Goal: Information Seeking & Learning: Learn about a topic

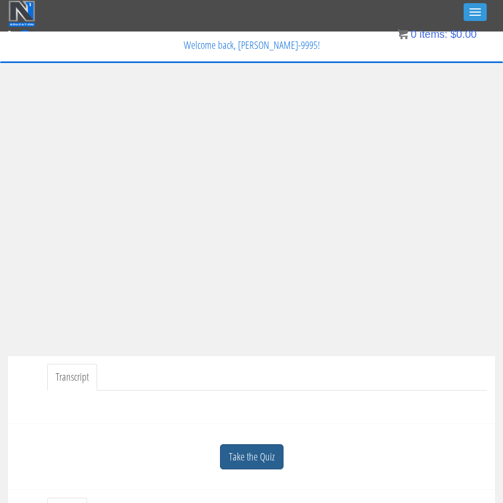
click at [228, 459] on link "Take the Quiz" at bounding box center [252, 458] width 64 height 26
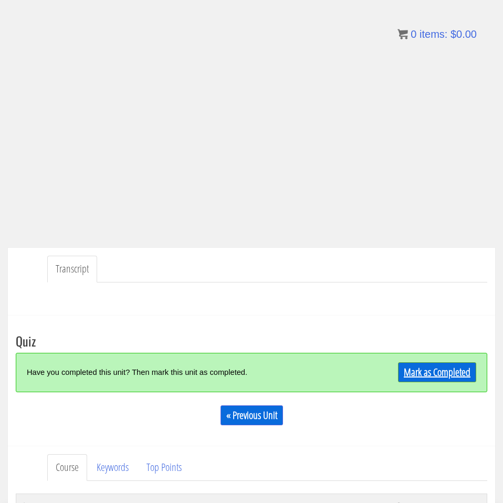
click at [449, 363] on link "Mark as Completed" at bounding box center [437, 373] width 78 height 20
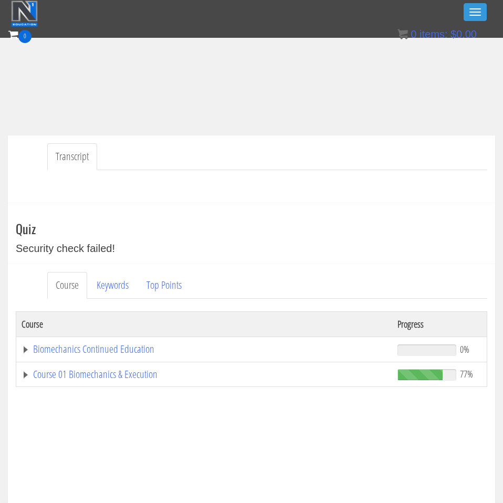
scroll to position [207, 0]
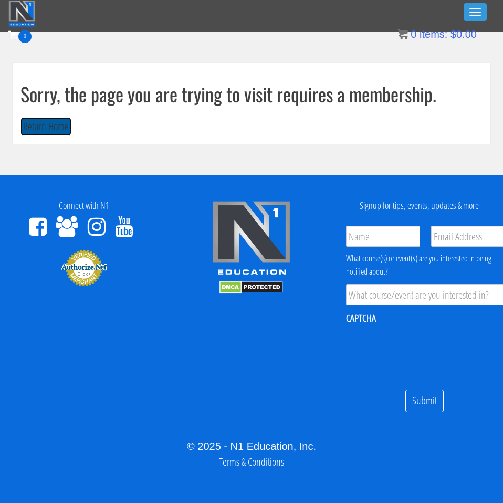
click at [58, 126] on button "Return Home" at bounding box center [45, 126] width 51 height 19
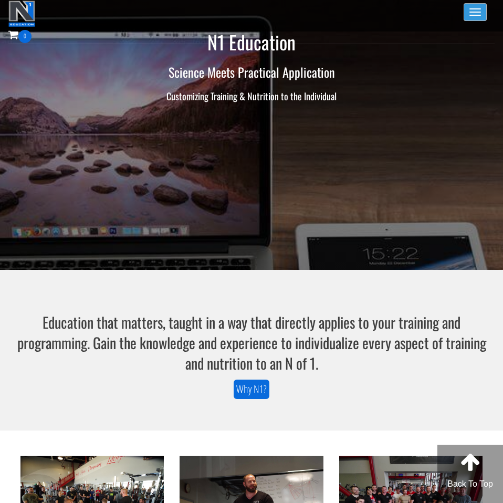
click at [474, 10] on button "Toggle navigation" at bounding box center [475, 12] width 23 height 18
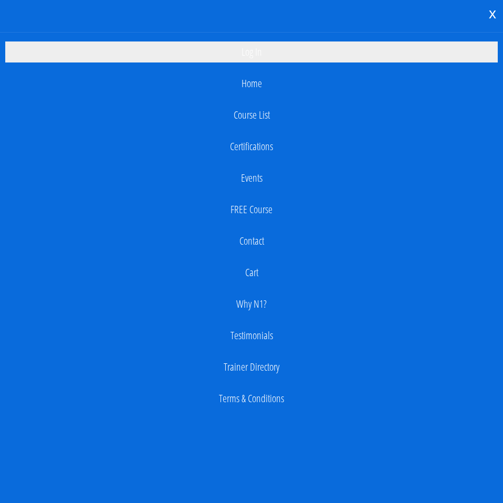
click at [294, 52] on link "Log In" at bounding box center [251, 52] width 493 height 21
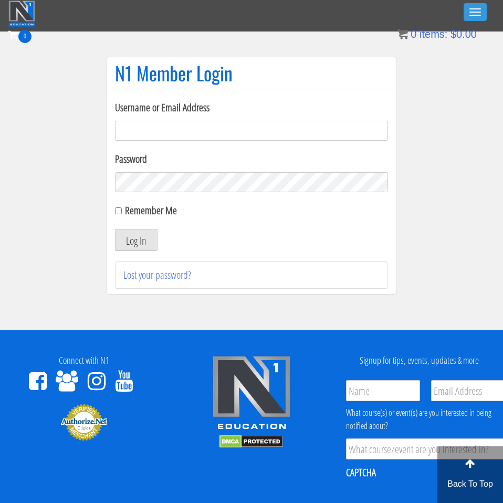
click at [262, 123] on input "Username or Email Address" at bounding box center [251, 131] width 273 height 20
type input "mlkenny111@gmail.com"
drag, startPoint x: 129, startPoint y: 215, endPoint x: 126, endPoint y: 210, distance: 6.1
click at [129, 215] on label "Remember Me" at bounding box center [151, 210] width 52 height 14
click at [122, 214] on input "Remember Me" at bounding box center [118, 211] width 7 height 7
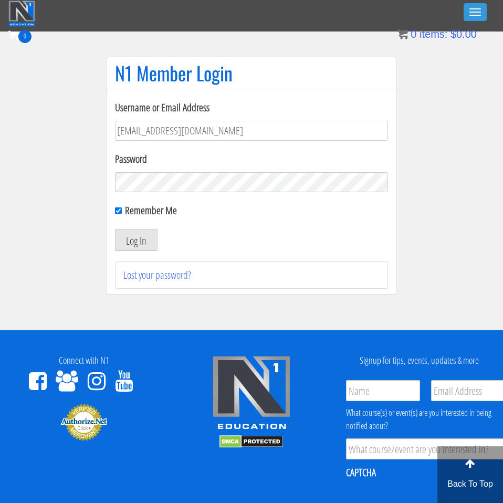
click at [126, 210] on label "Remember Me" at bounding box center [151, 210] width 52 height 14
click at [122, 210] on input "Remember Me" at bounding box center [118, 211] width 7 height 7
click at [127, 214] on label "Remember Me" at bounding box center [151, 210] width 52 height 14
click at [121, 212] on div "Remember Me" at bounding box center [251, 211] width 273 height 16
click at [118, 211] on input "Remember Me" at bounding box center [118, 211] width 7 height 7
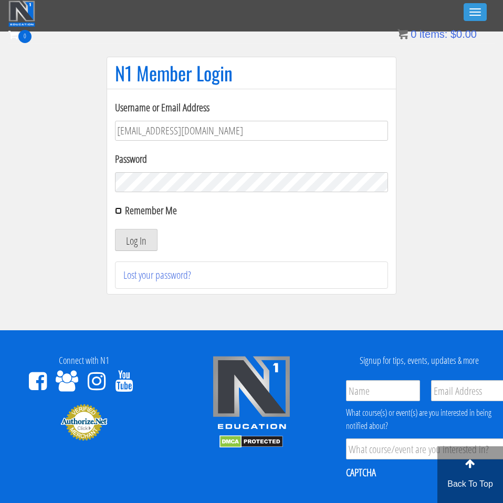
checkbox input "true"
click at [137, 245] on button "Log In" at bounding box center [136, 240] width 43 height 22
click at [481, 480] on p "Back To Top" at bounding box center [471, 484] width 66 height 13
click at [463, 466] on div at bounding box center [471, 463] width 66 height 32
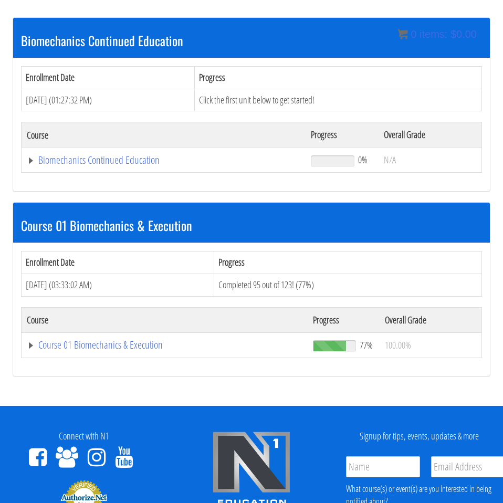
scroll to position [337, 0]
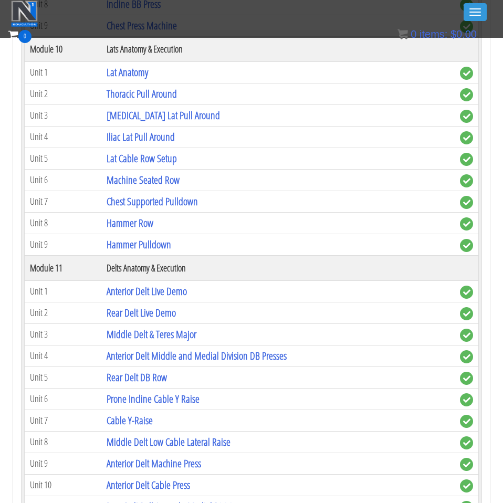
scroll to position [2605, 0]
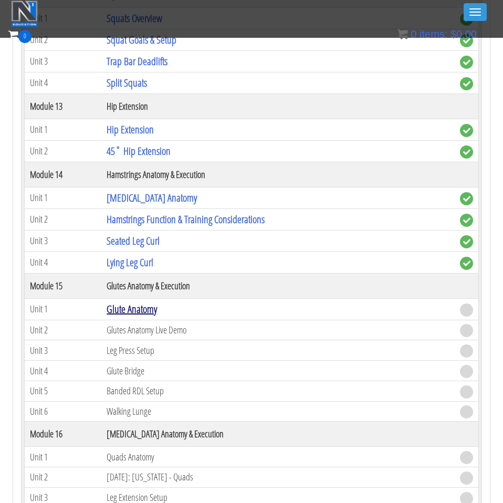
click at [130, 310] on link "Glute Anatomy" at bounding box center [132, 309] width 50 height 14
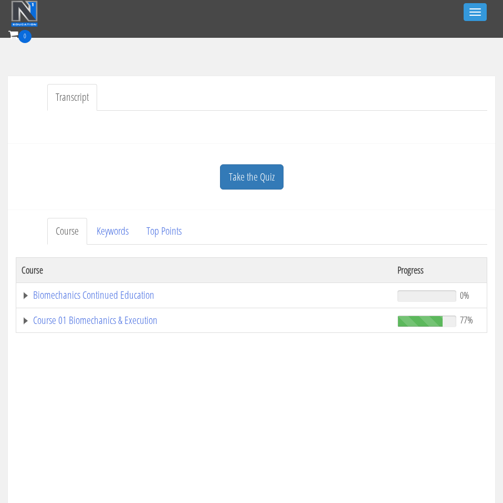
scroll to position [196, 0]
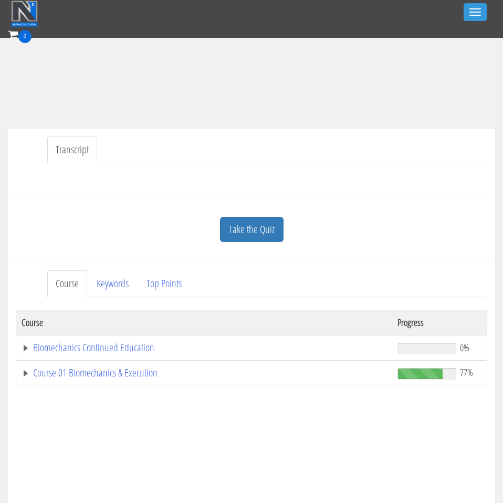
click at [239, 231] on link "Take the Quiz" at bounding box center [252, 230] width 64 height 26
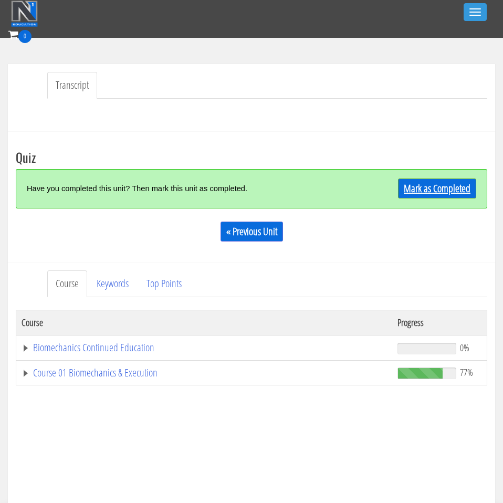
click at [424, 181] on link "Mark as Completed" at bounding box center [437, 189] width 78 height 20
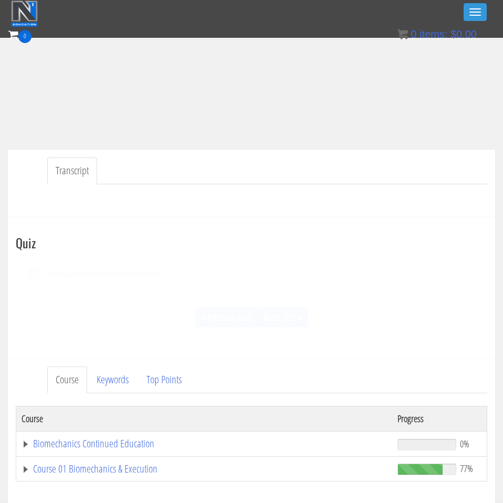
scroll to position [226, 0]
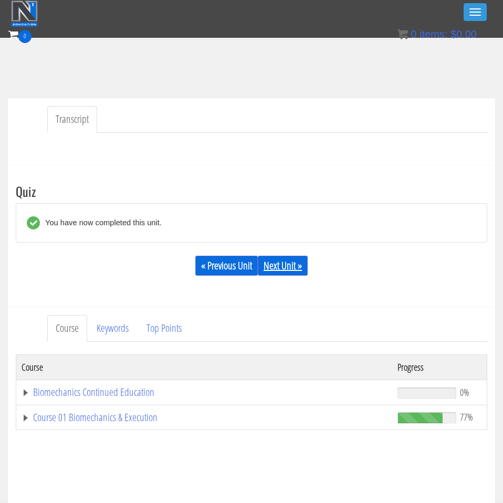
click at [287, 262] on link "Next Unit »" at bounding box center [283, 266] width 50 height 20
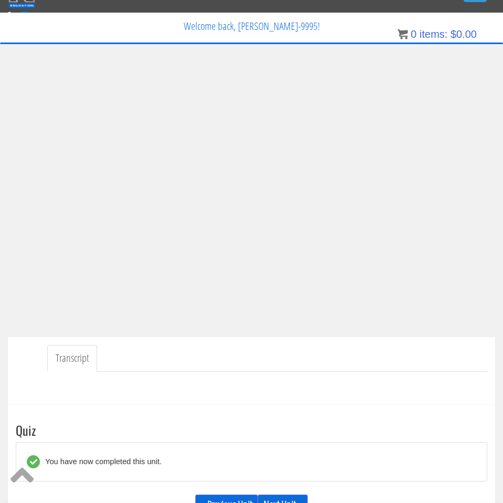
scroll to position [0, 0]
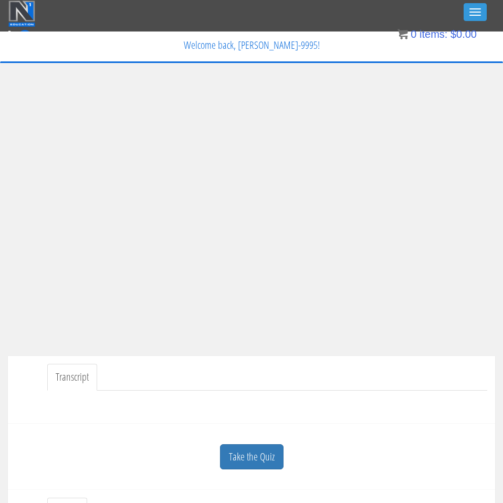
click at [345, 359] on div "Transcript" at bounding box center [252, 390] width 488 height 68
click at [362, 364] on ul "Transcript" at bounding box center [267, 377] width 440 height 27
click at [232, 454] on link "Take the Quiz" at bounding box center [252, 458] width 64 height 26
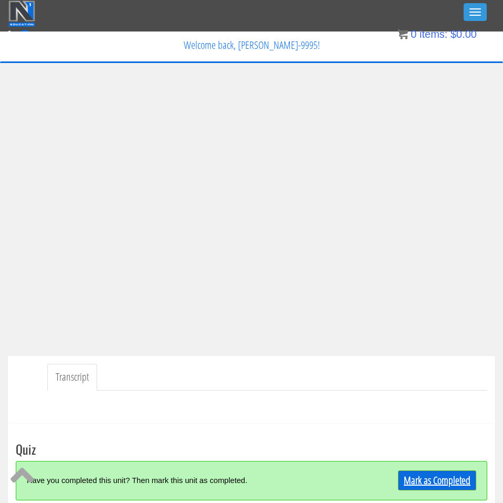
click at [435, 480] on link "Mark as Completed" at bounding box center [437, 481] width 78 height 20
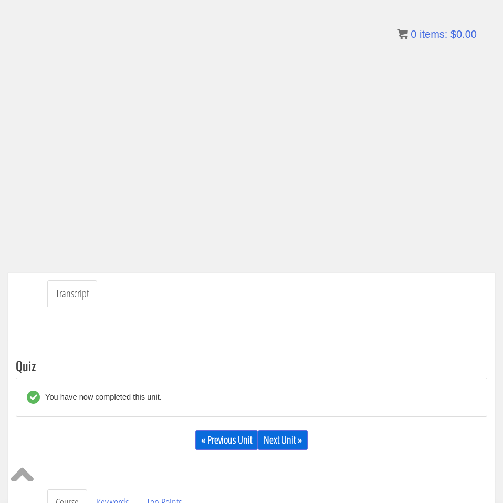
scroll to position [85, 0]
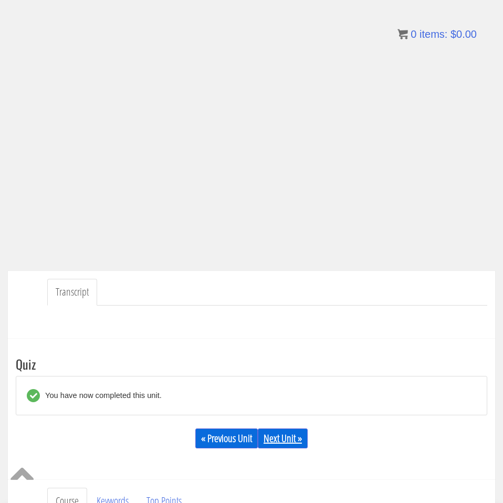
click at [276, 439] on link "Next Unit »" at bounding box center [283, 439] width 50 height 20
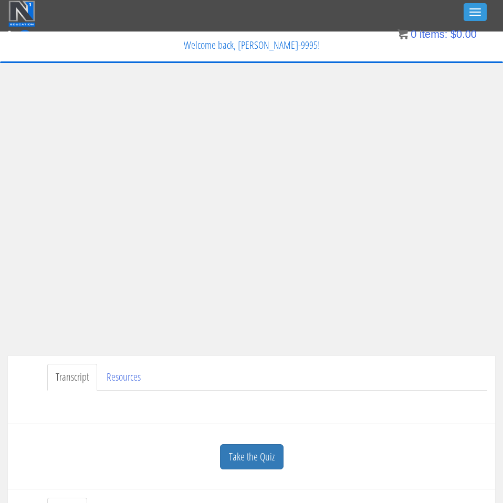
click at [276, 451] on link "Take the Quiz" at bounding box center [252, 458] width 64 height 26
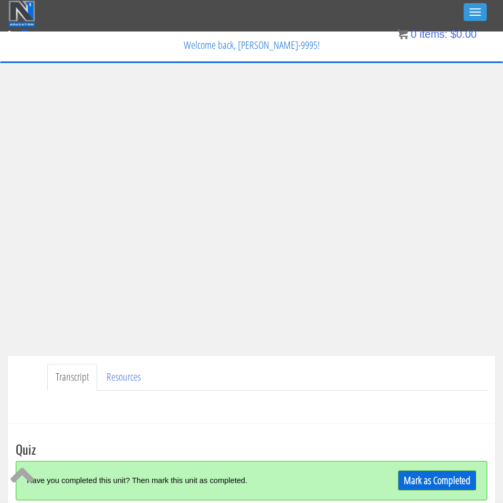
click at [434, 470] on div "Mark as Completed" at bounding box center [418, 481] width 118 height 23
click at [438, 476] on link "Mark as Completed" at bounding box center [437, 481] width 78 height 20
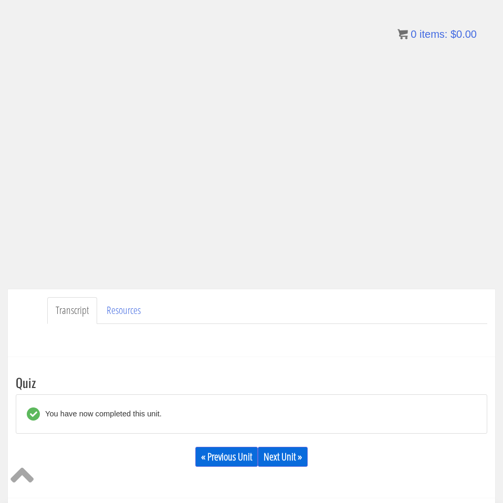
scroll to position [132, 0]
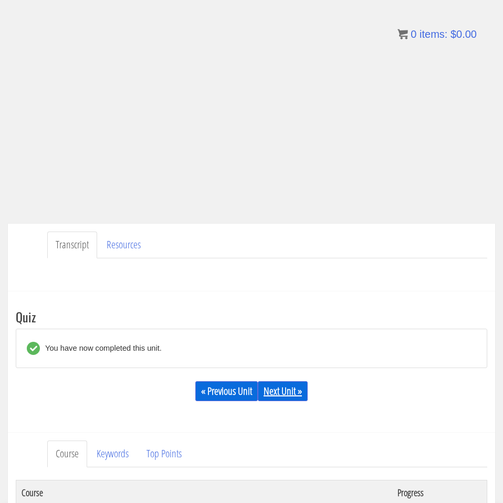
click at [281, 389] on link "Next Unit »" at bounding box center [283, 392] width 50 height 20
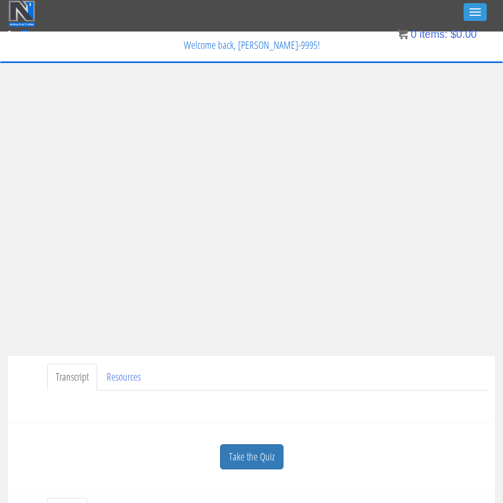
click at [406, 388] on ul "Transcript Resources" at bounding box center [267, 377] width 440 height 27
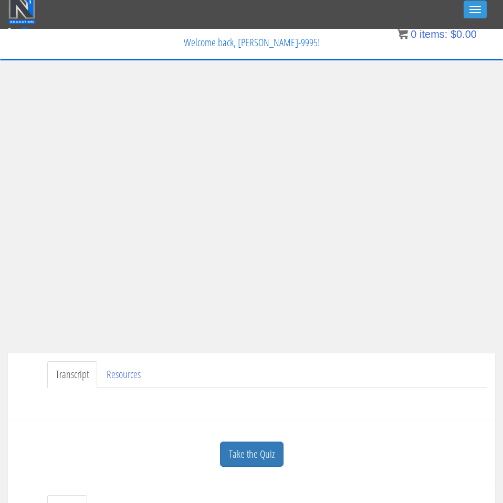
scroll to position [3, 1]
click at [123, 379] on link "Resources" at bounding box center [123, 375] width 51 height 27
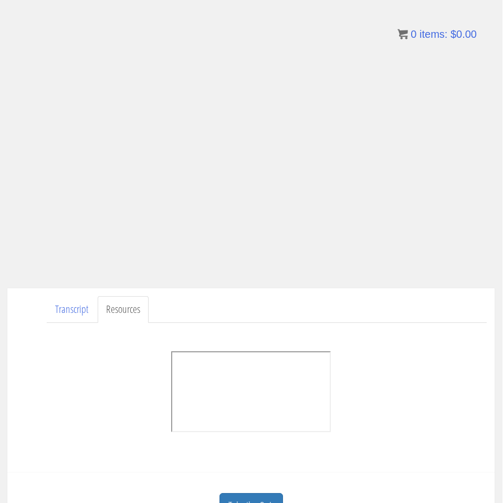
scroll to position [68, 0]
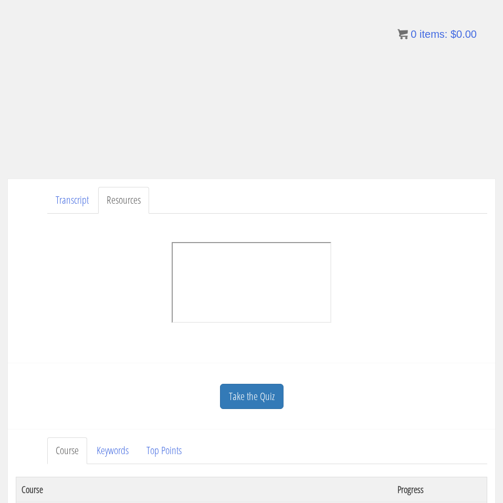
click at [260, 389] on link "Take the Quiz" at bounding box center [252, 397] width 64 height 26
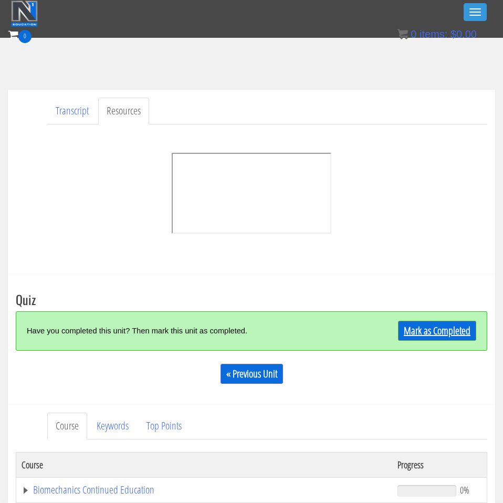
click at [439, 333] on link "Mark as Completed" at bounding box center [437, 331] width 78 height 20
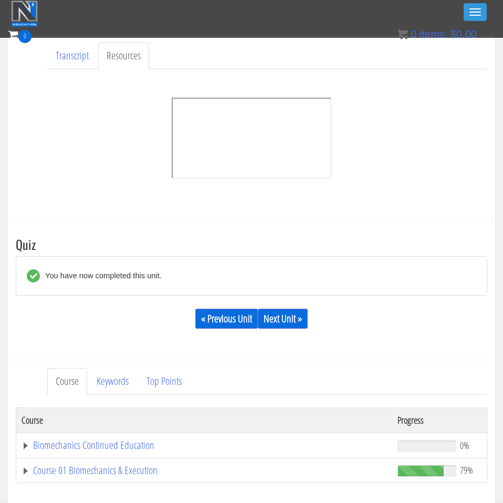
scroll to position [386, 0]
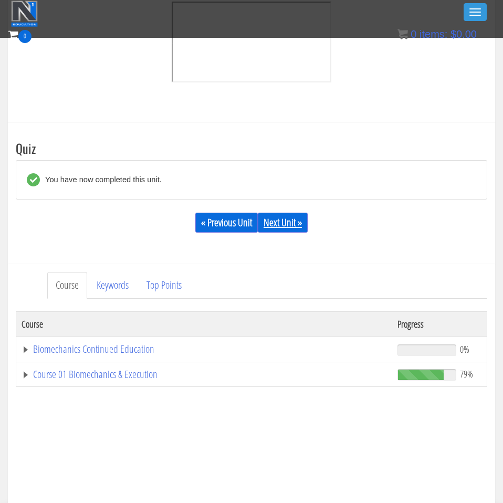
click at [290, 226] on link "Next Unit »" at bounding box center [283, 223] width 50 height 20
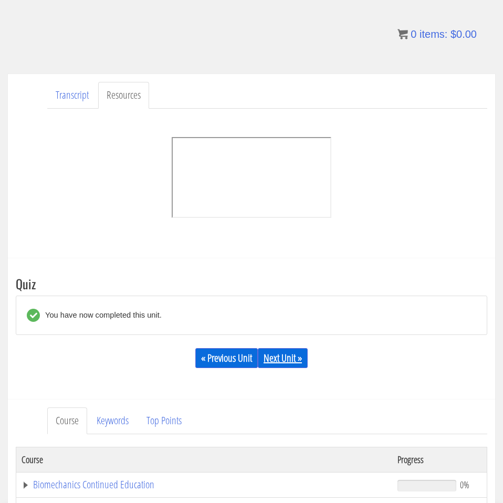
scroll to position [0, 0]
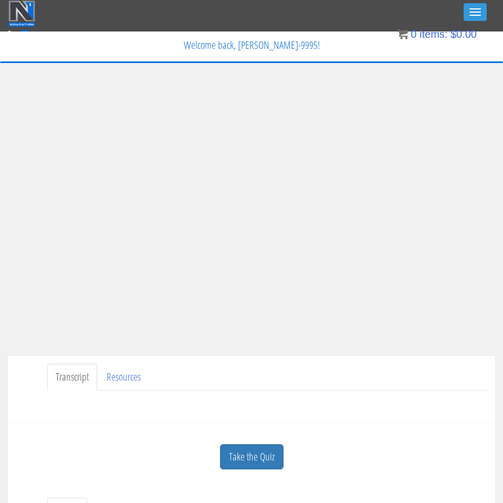
click at [243, 455] on link "Take the Quiz" at bounding box center [252, 458] width 64 height 26
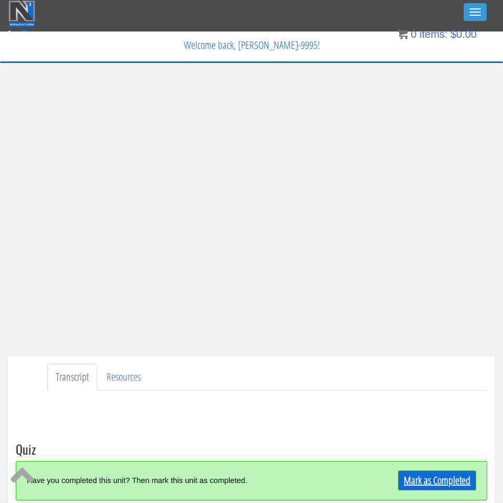
click at [431, 478] on link "Mark as Completed" at bounding box center [437, 481] width 78 height 20
click at [136, 377] on link "Resources" at bounding box center [123, 377] width 51 height 27
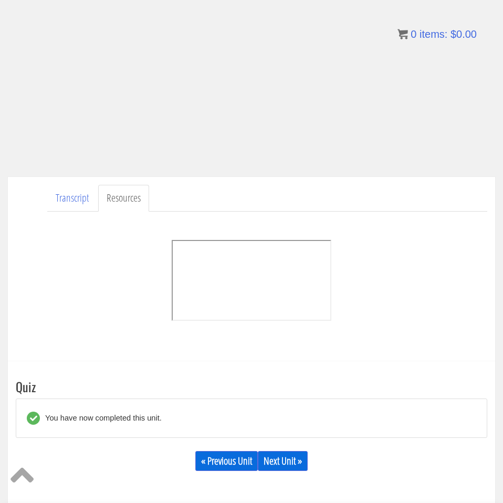
scroll to position [247, 0]
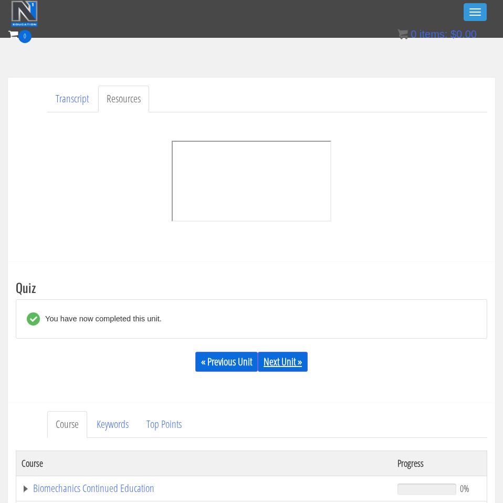
click at [284, 363] on link "Next Unit »" at bounding box center [283, 362] width 50 height 20
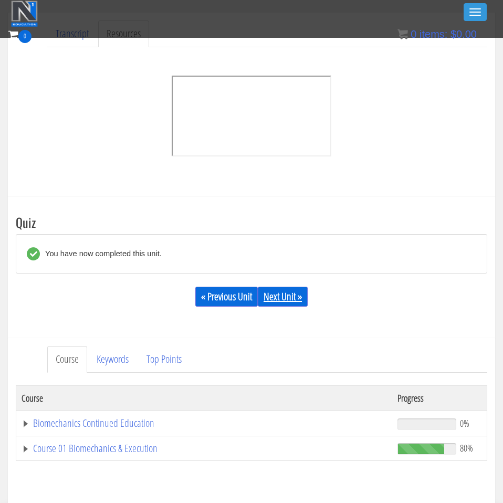
scroll to position [322, 0]
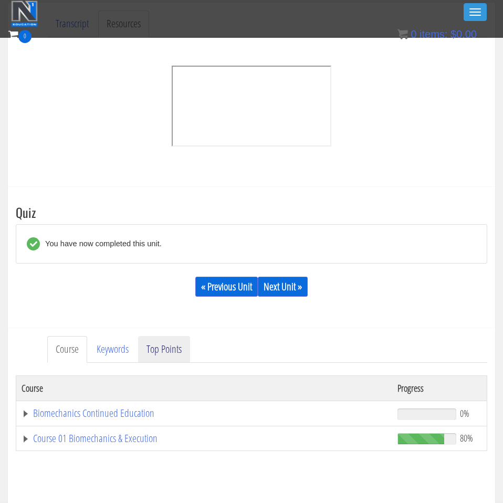
click at [158, 357] on link "Top Points" at bounding box center [164, 349] width 52 height 27
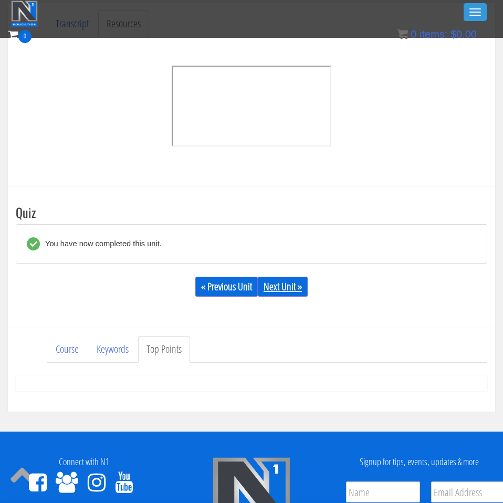
click at [295, 281] on link "Next Unit »" at bounding box center [283, 287] width 50 height 20
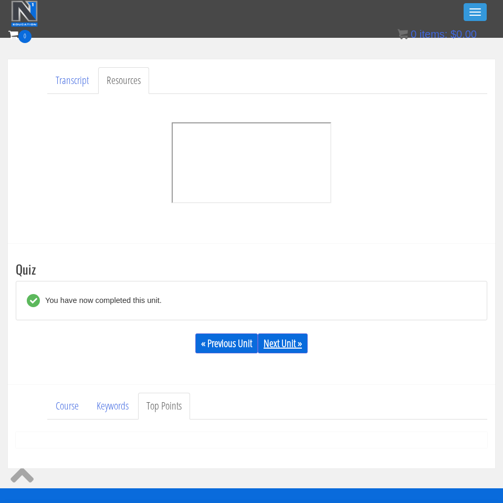
scroll to position [269, 0]
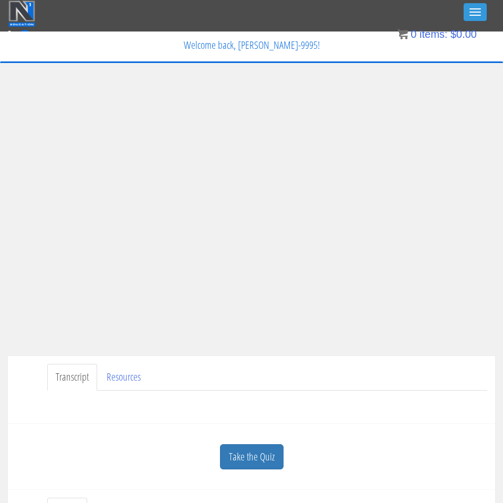
click at [244, 463] on link "Take the Quiz" at bounding box center [252, 458] width 64 height 26
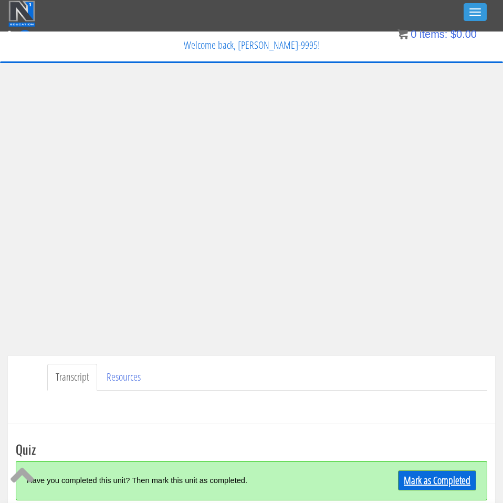
click at [430, 476] on link "Mark as Completed" at bounding box center [437, 481] width 78 height 20
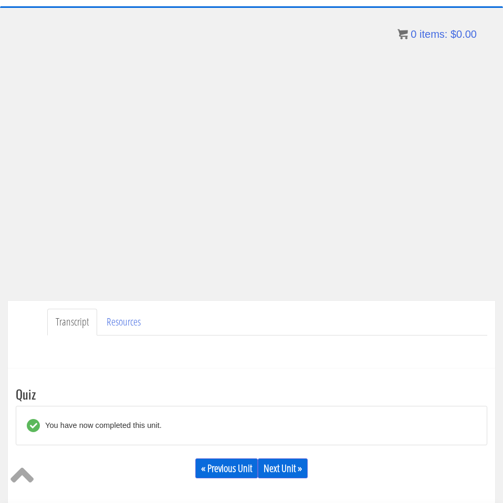
scroll to position [66, 0]
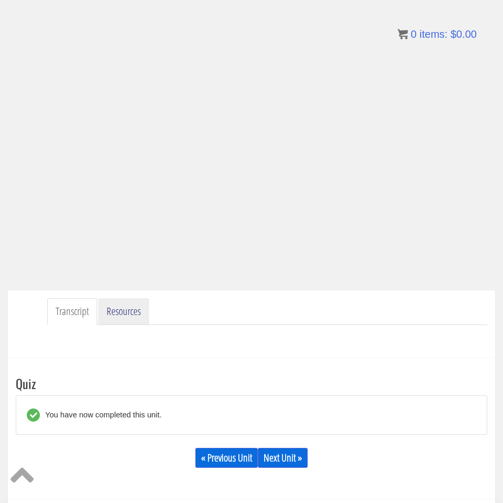
click at [137, 311] on link "Resources" at bounding box center [123, 311] width 51 height 27
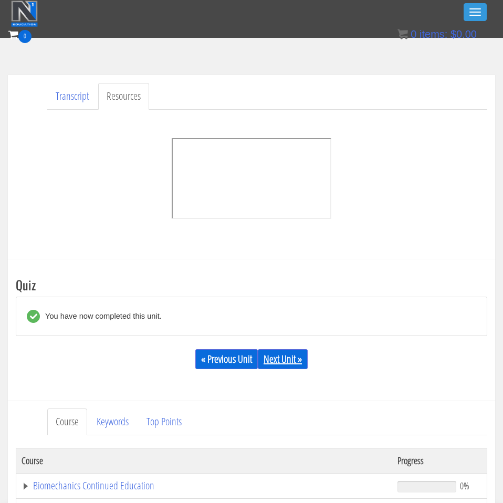
click at [276, 368] on link "Next Unit »" at bounding box center [283, 359] width 50 height 20
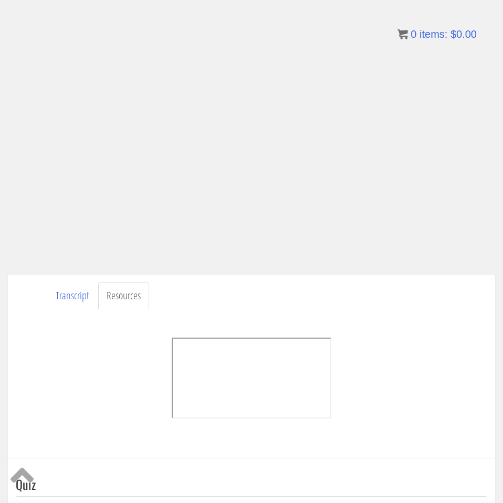
scroll to position [80, 0]
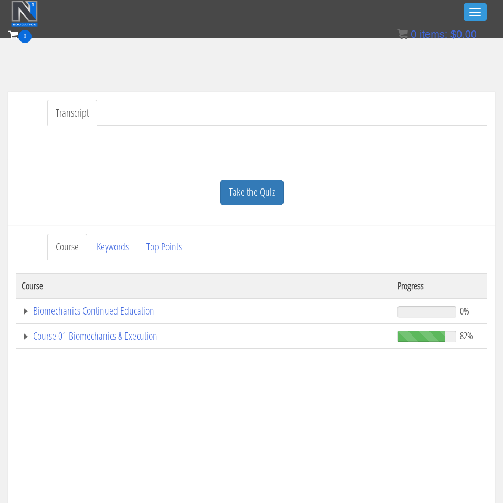
scroll to position [222, 0]
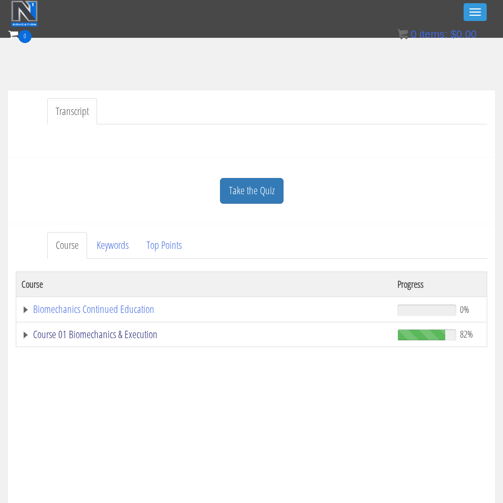
click at [123, 332] on link "Course 01 Biomechanics & Execution" at bounding box center [205, 334] width 366 height 11
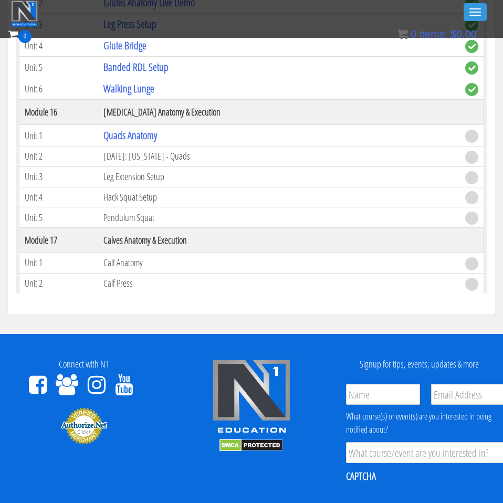
scroll to position [2302, 0]
